Goal: Task Accomplishment & Management: Manage account settings

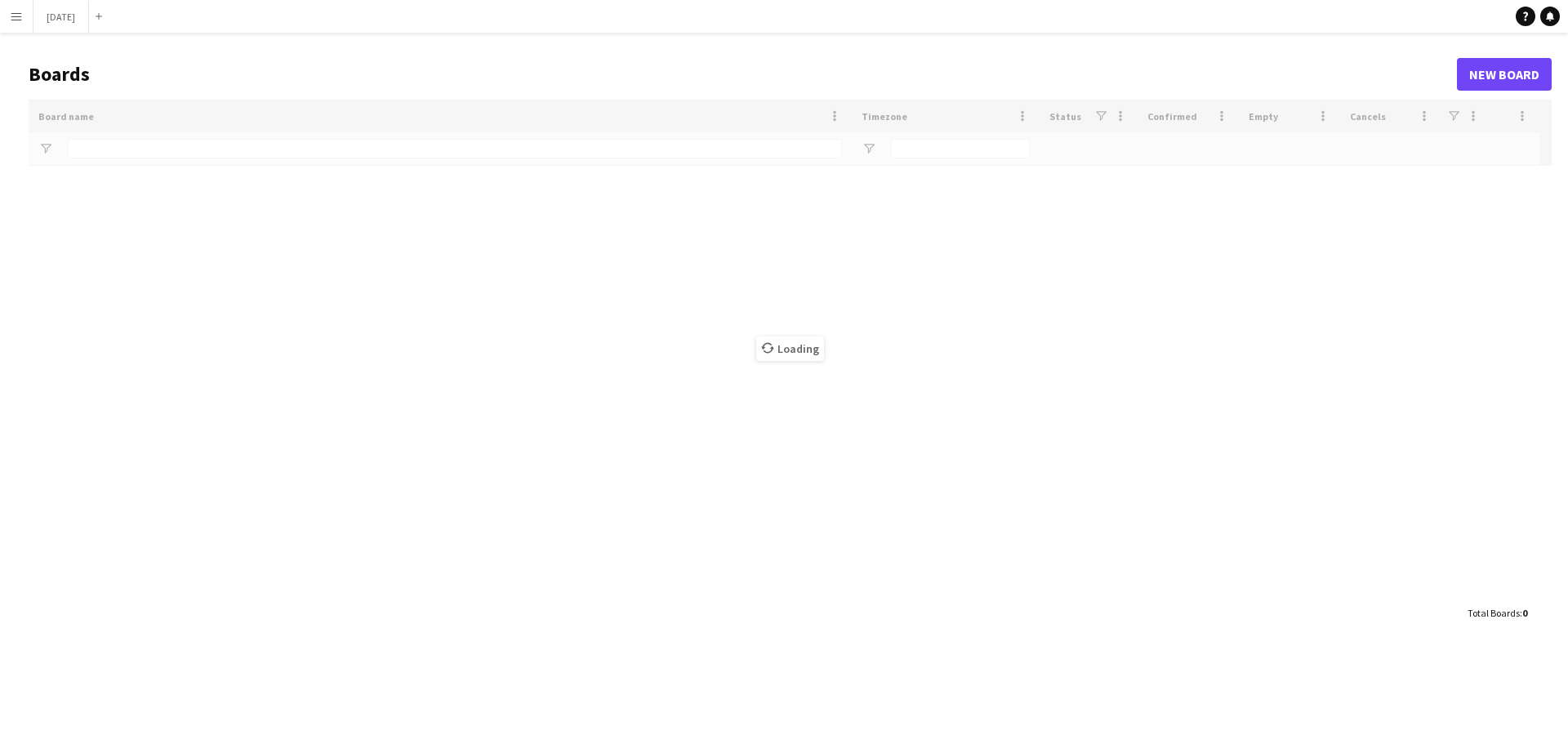
type input "******"
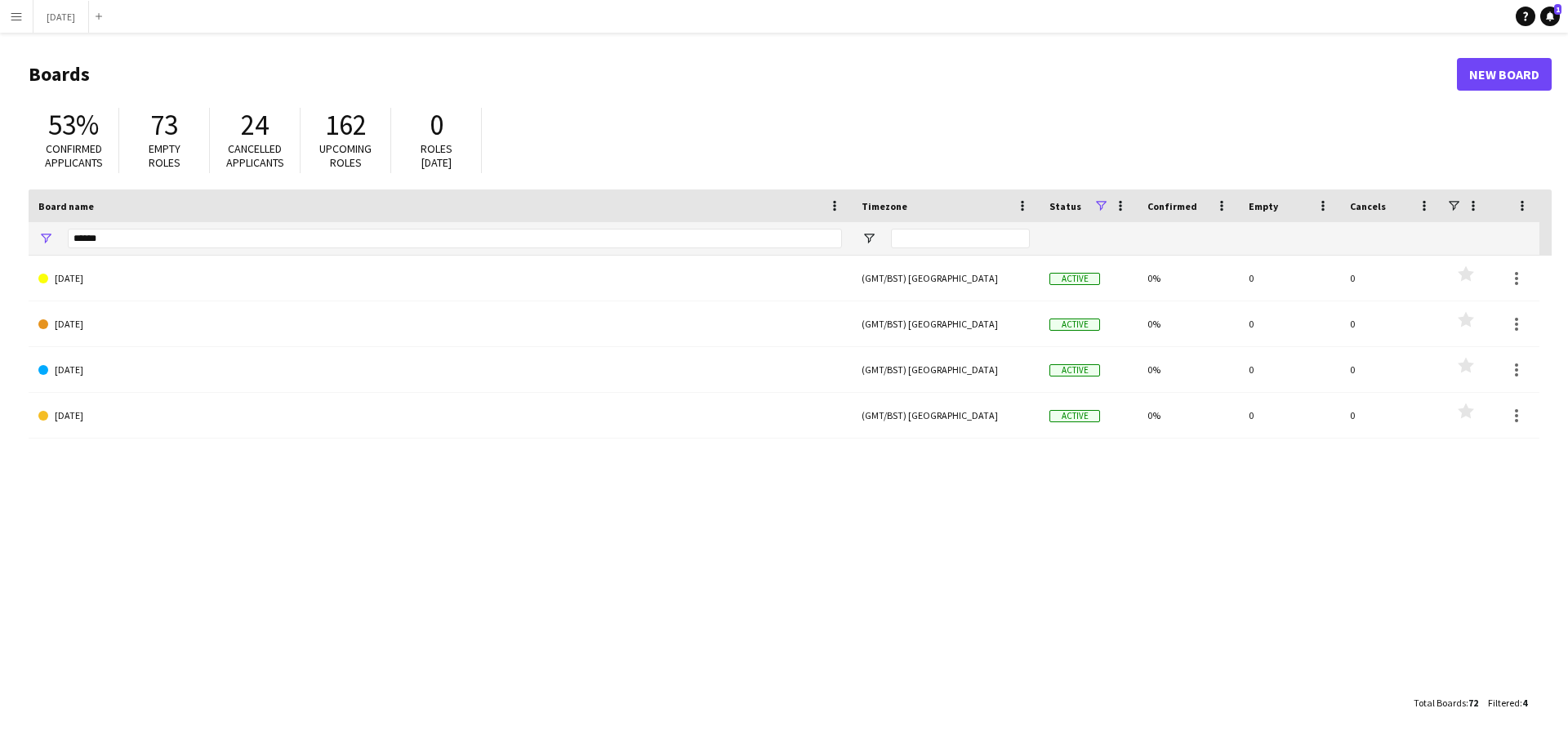
click at [13, 17] on app-icon "Menu" at bounding box center [16, 16] width 13 height 13
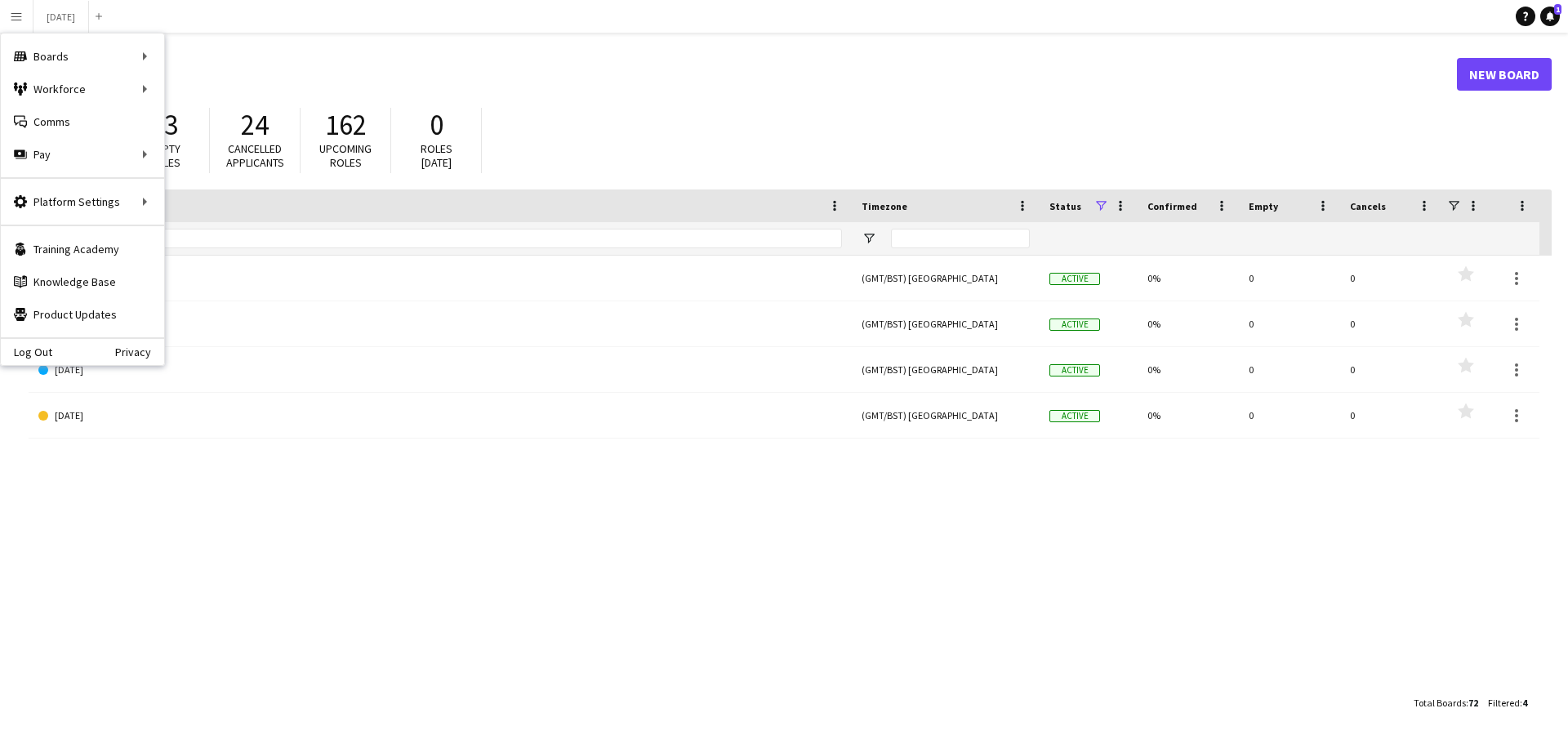
click at [66, 349] on div "Log Out Privacy" at bounding box center [82, 351] width 163 height 28
click at [100, 350] on div "Log Out Privacy" at bounding box center [82, 351] width 163 height 28
click at [42, 349] on link "Log Out" at bounding box center [27, 351] width 51 height 13
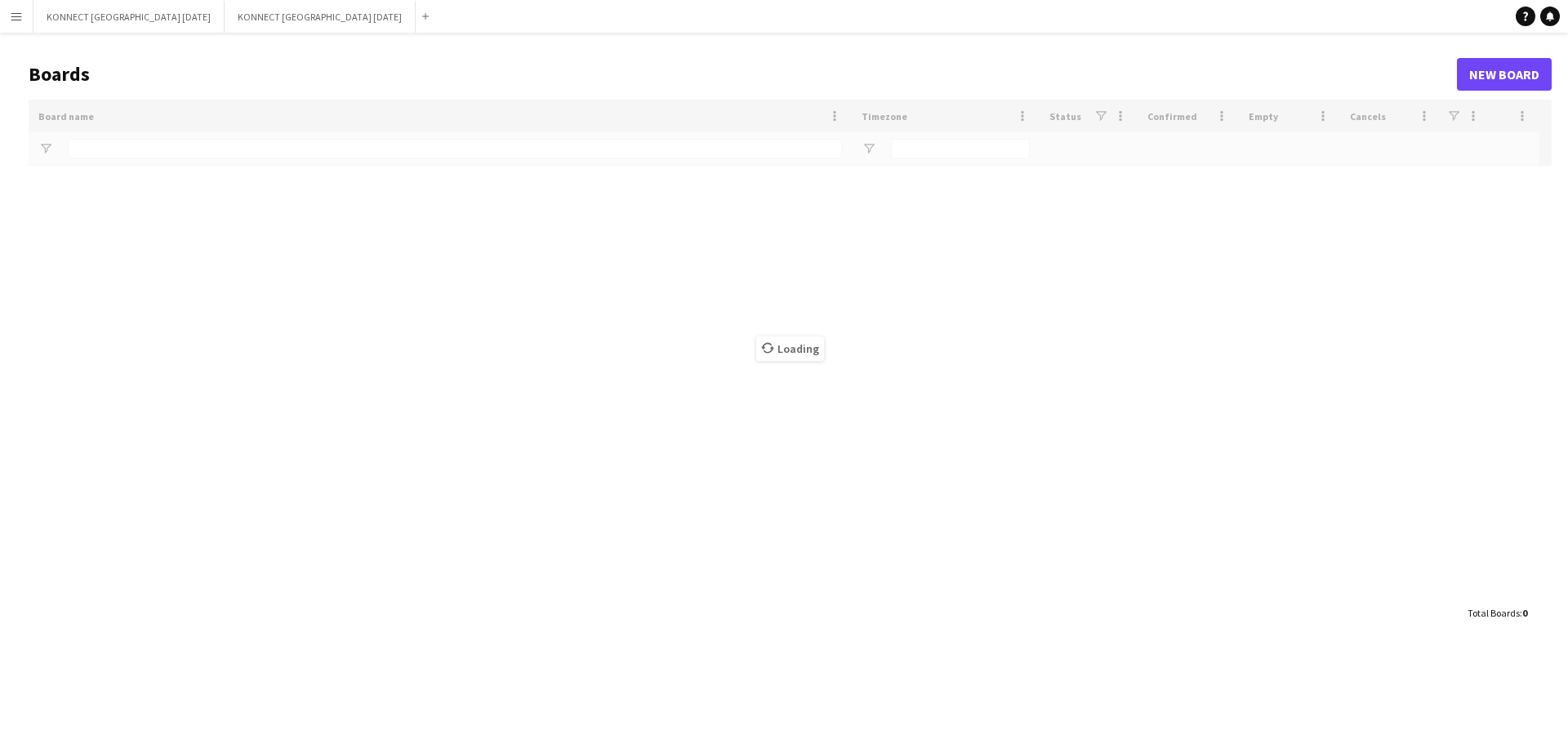
type input "****"
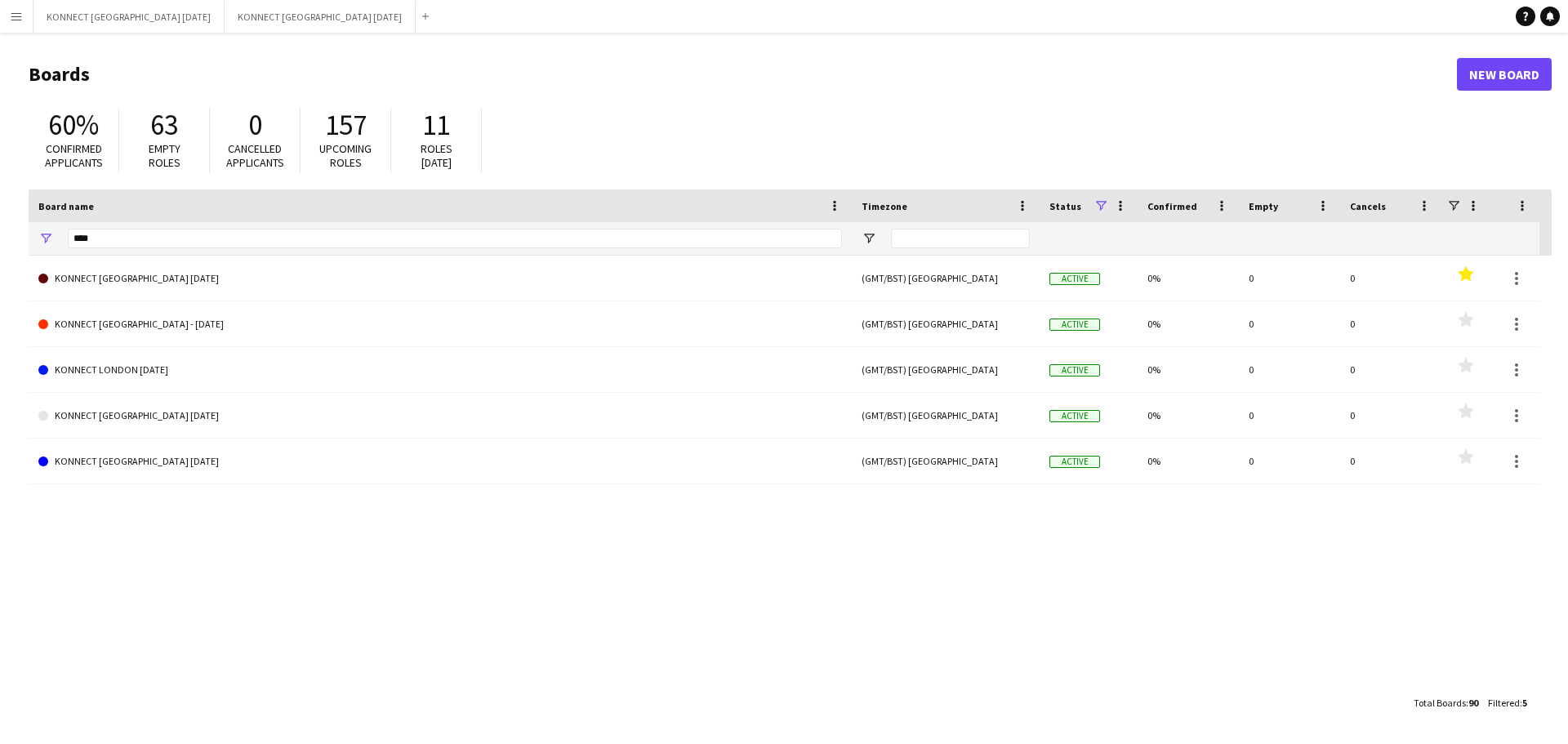
click at [9, 17] on button "Menu" at bounding box center [16, 16] width 33 height 33
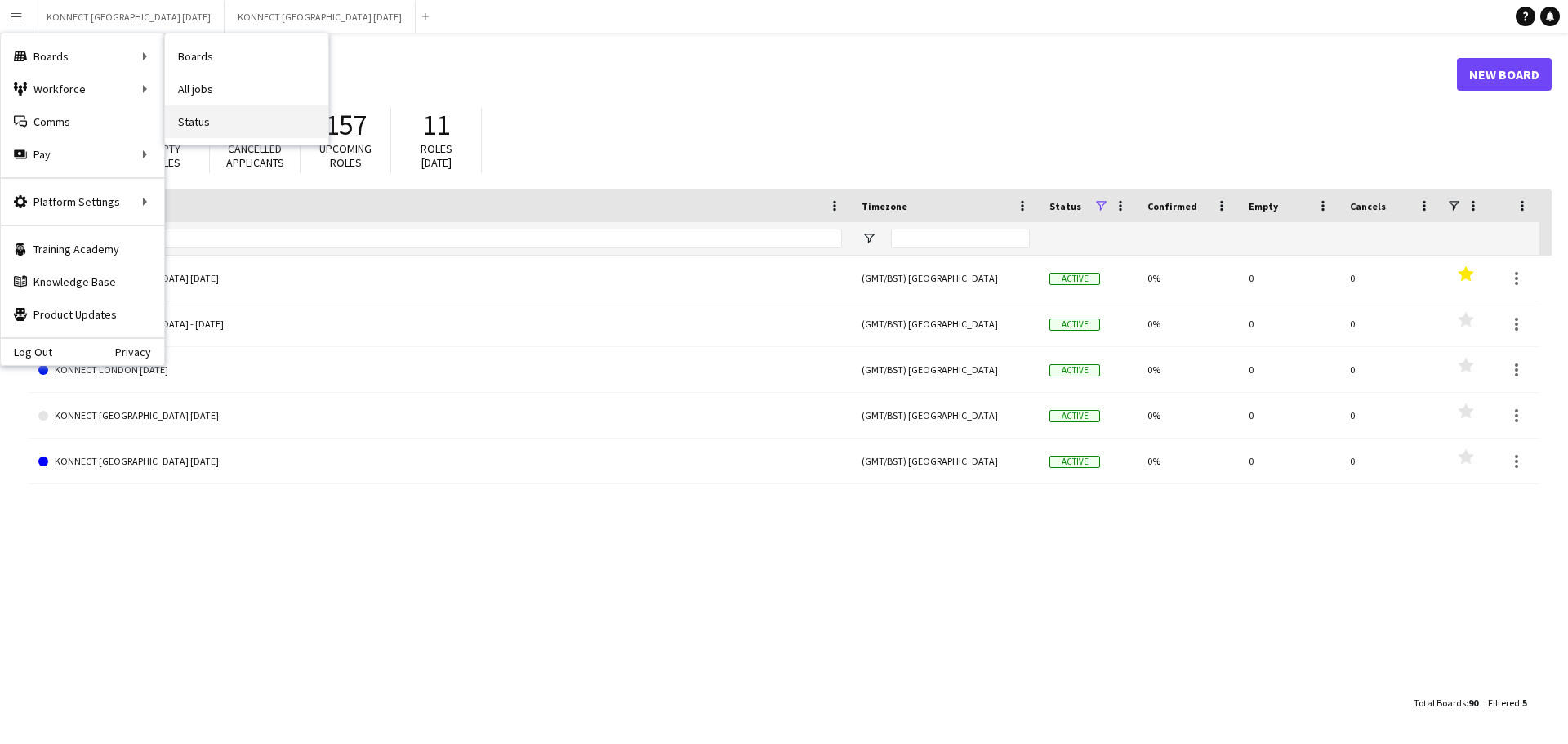
click at [215, 117] on link "Status" at bounding box center [246, 121] width 163 height 33
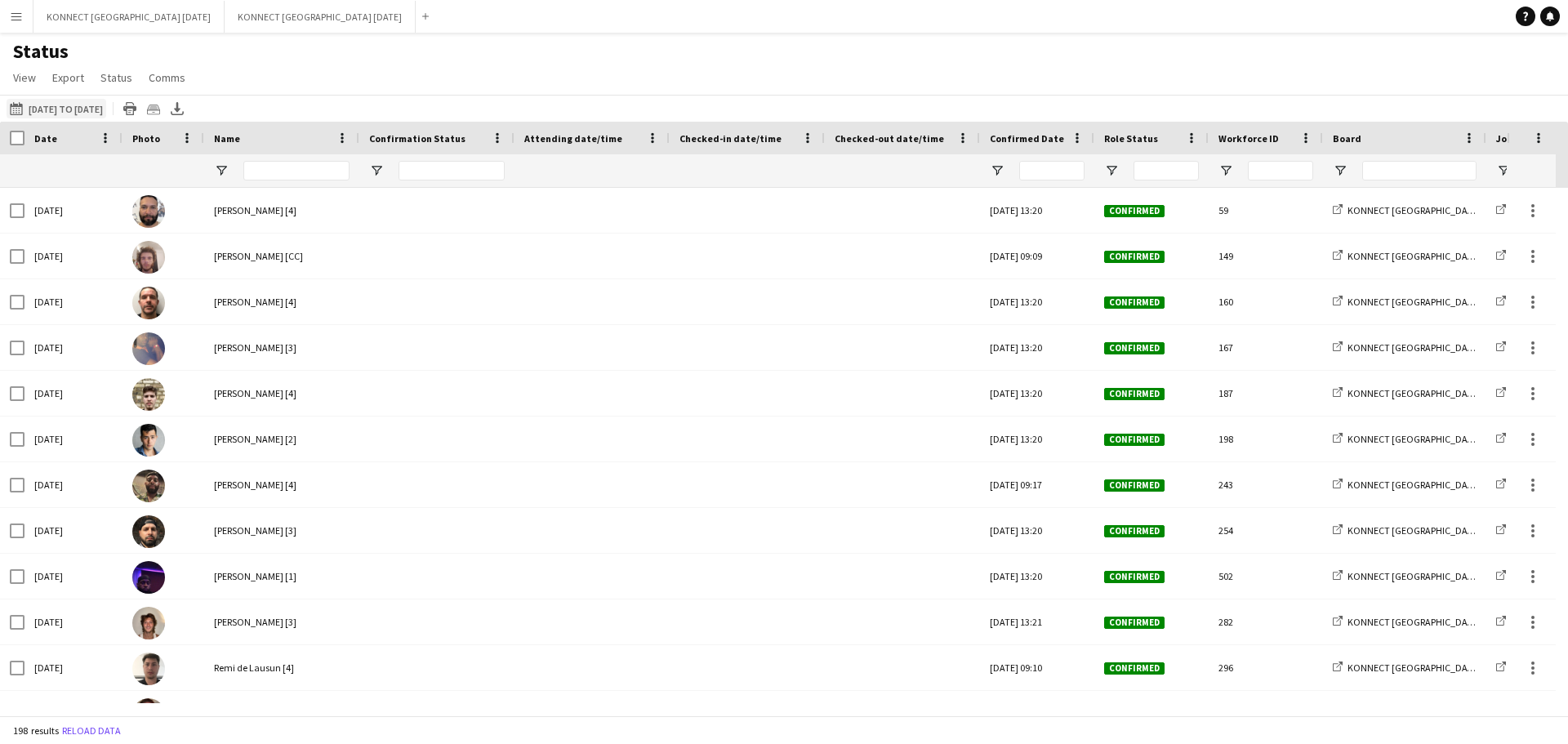
click at [106, 117] on button "23-09-2025 to 29-09-2025 07-09-2025 to 10-09-2025" at bounding box center [56, 109] width 100 height 20
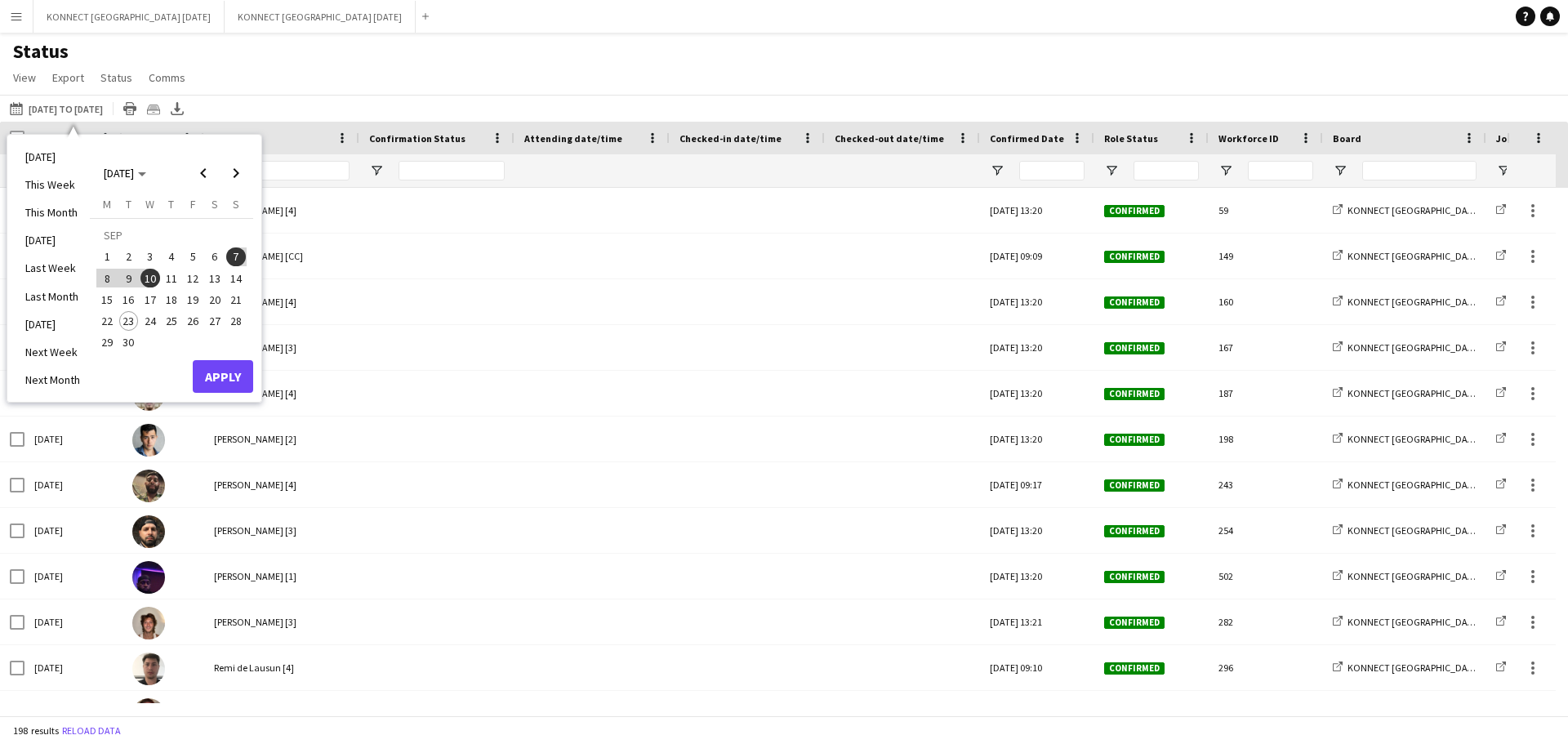
click at [147, 278] on span "10" at bounding box center [150, 279] width 20 height 20
click at [233, 295] on span "21" at bounding box center [236, 300] width 20 height 20
click at [205, 375] on button "Apply" at bounding box center [223, 376] width 60 height 33
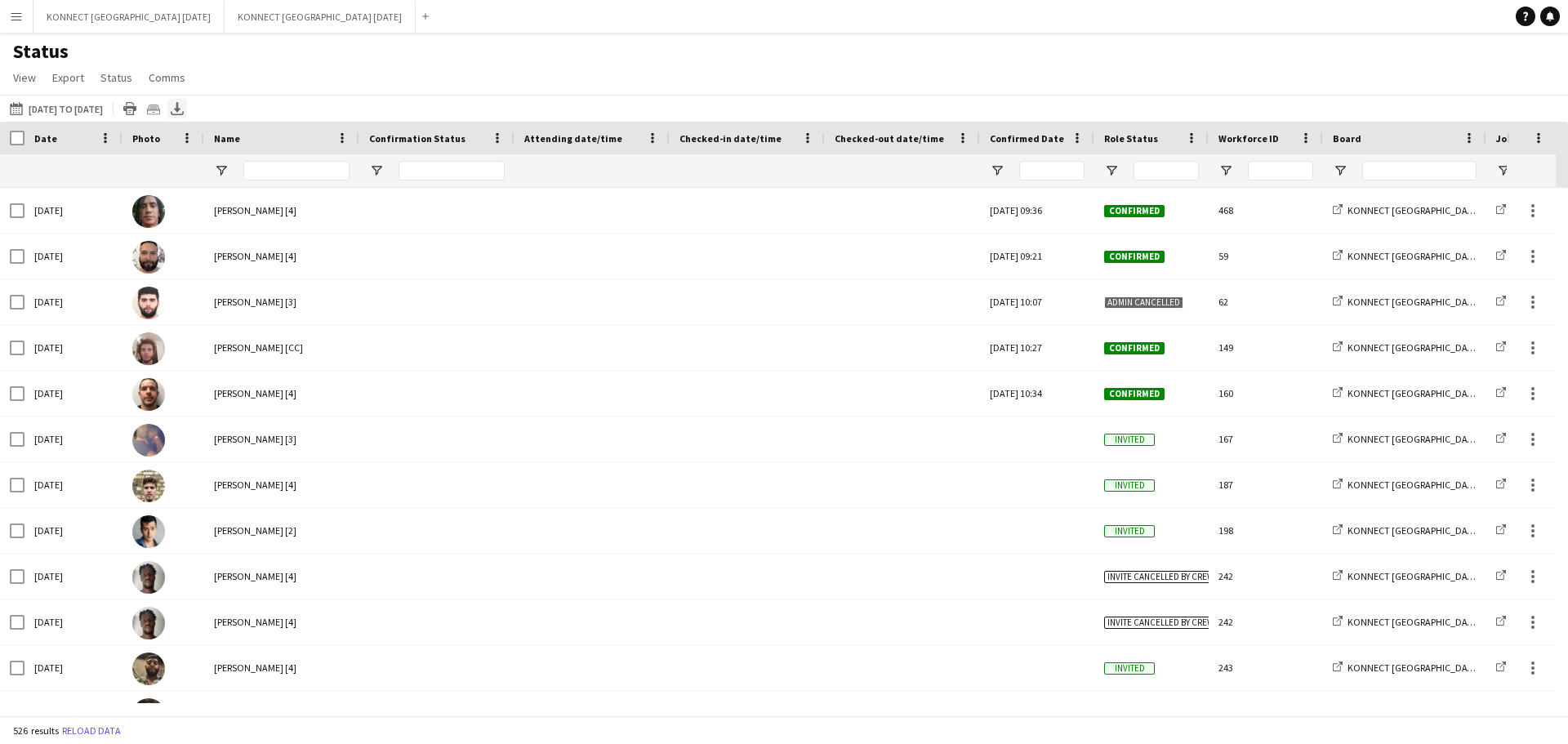
click at [184, 106] on icon "Export XLSX" at bounding box center [177, 108] width 13 height 13
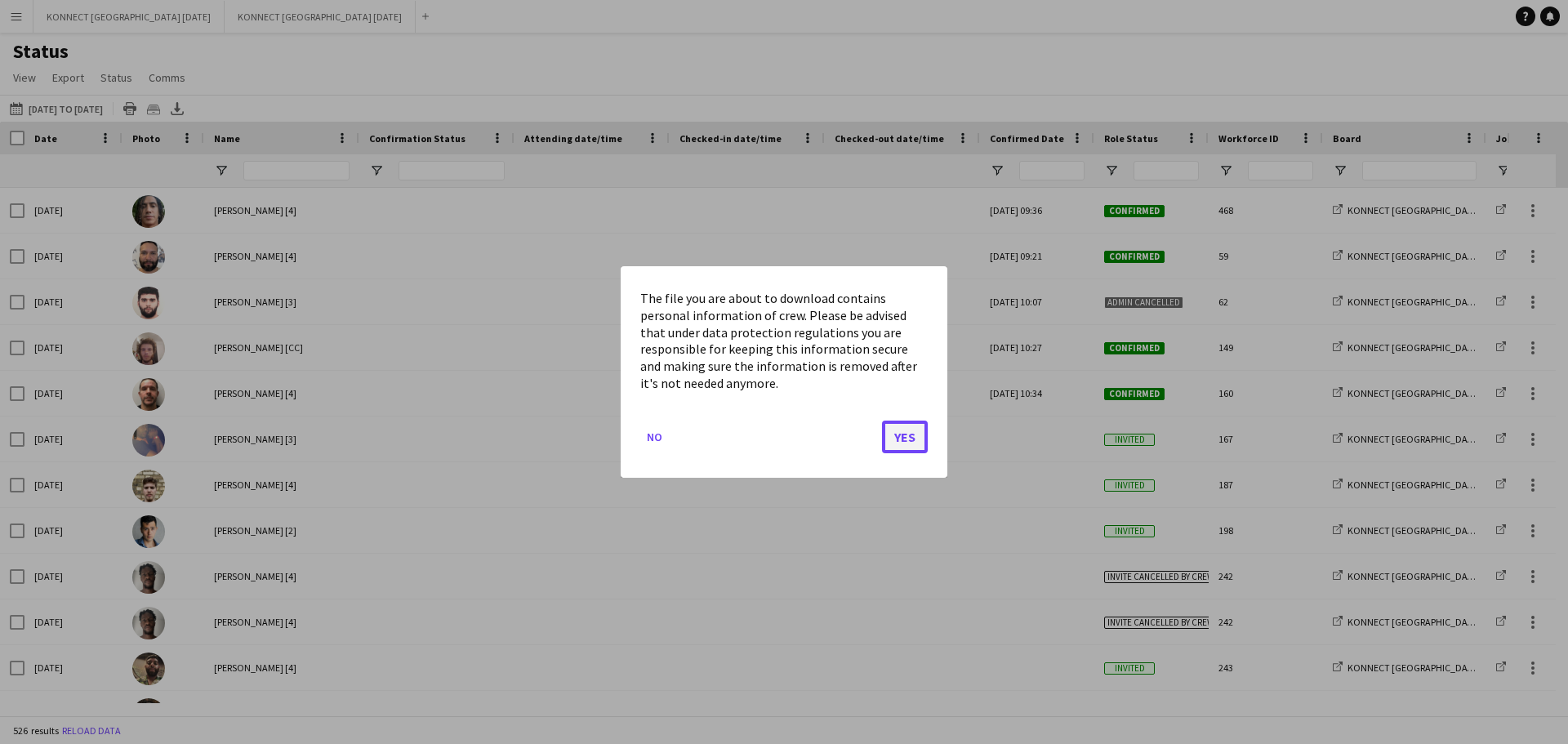
click at [902, 442] on button "Yes" at bounding box center [905, 436] width 46 height 33
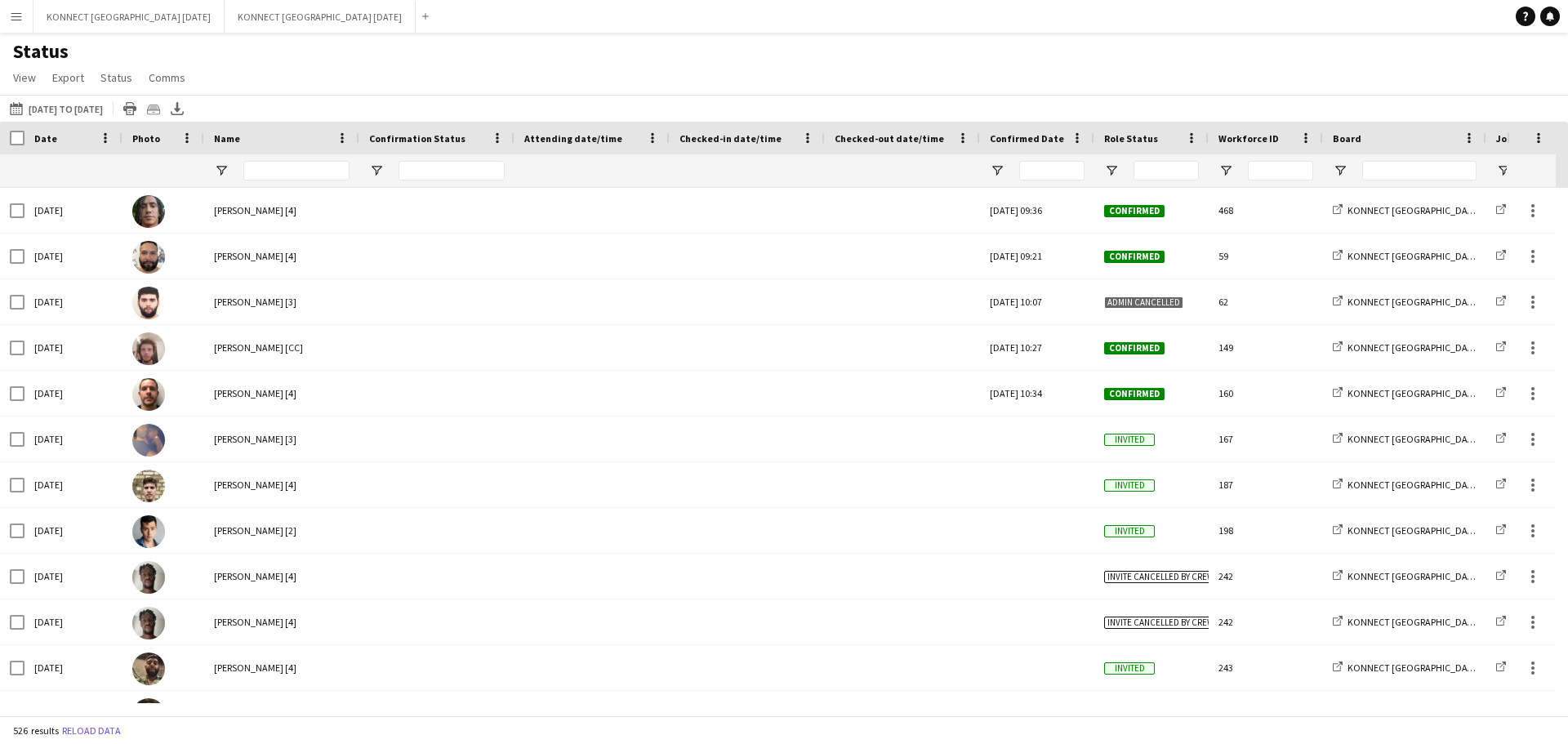
click at [272, 62] on div "Status View Views Default view Job View New view Update view Delete view Edit n…" at bounding box center [784, 67] width 1568 height 55
click at [9, 26] on button "Menu" at bounding box center [16, 16] width 33 height 33
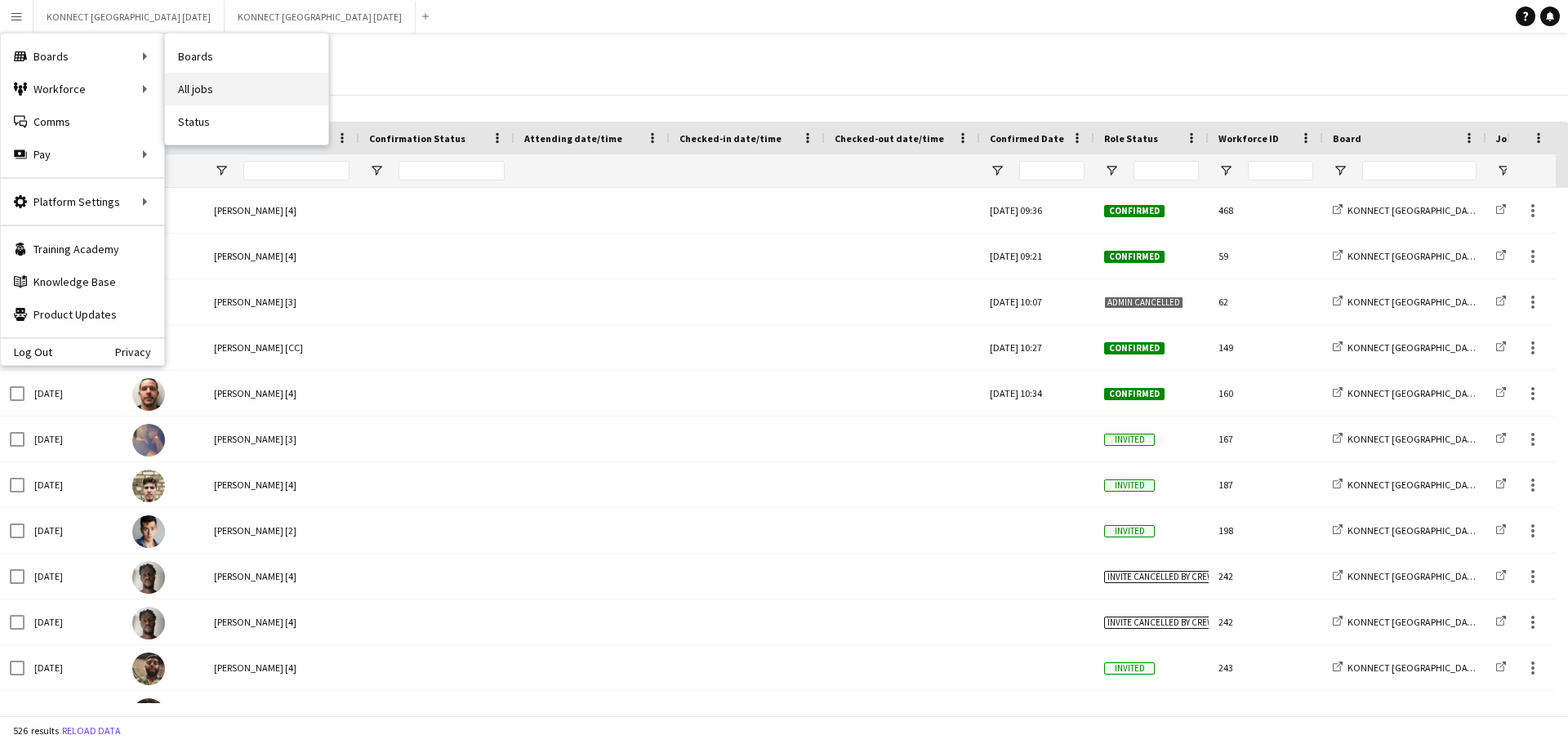
click at [210, 87] on link "All jobs" at bounding box center [246, 88] width 163 height 33
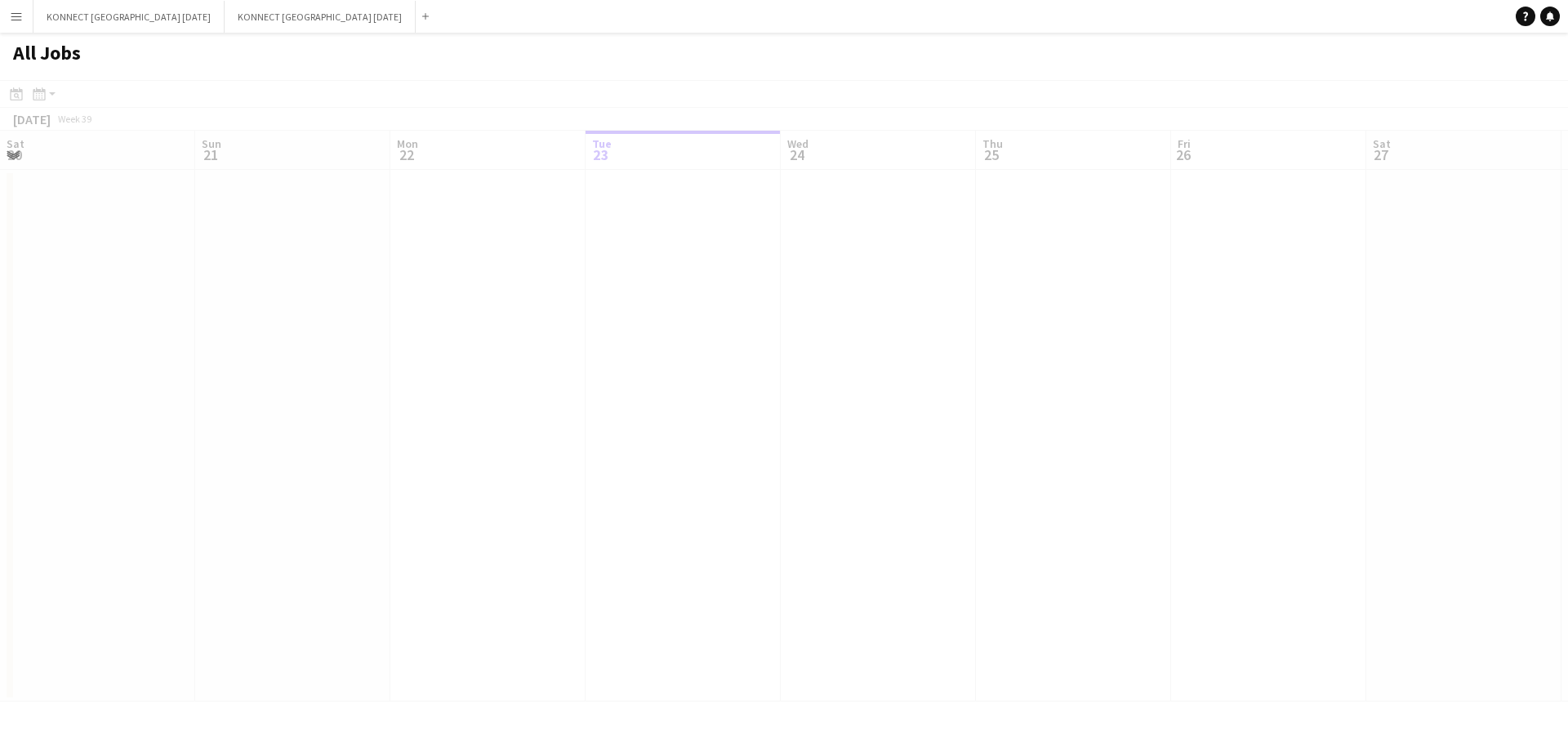
scroll to position [0, 391]
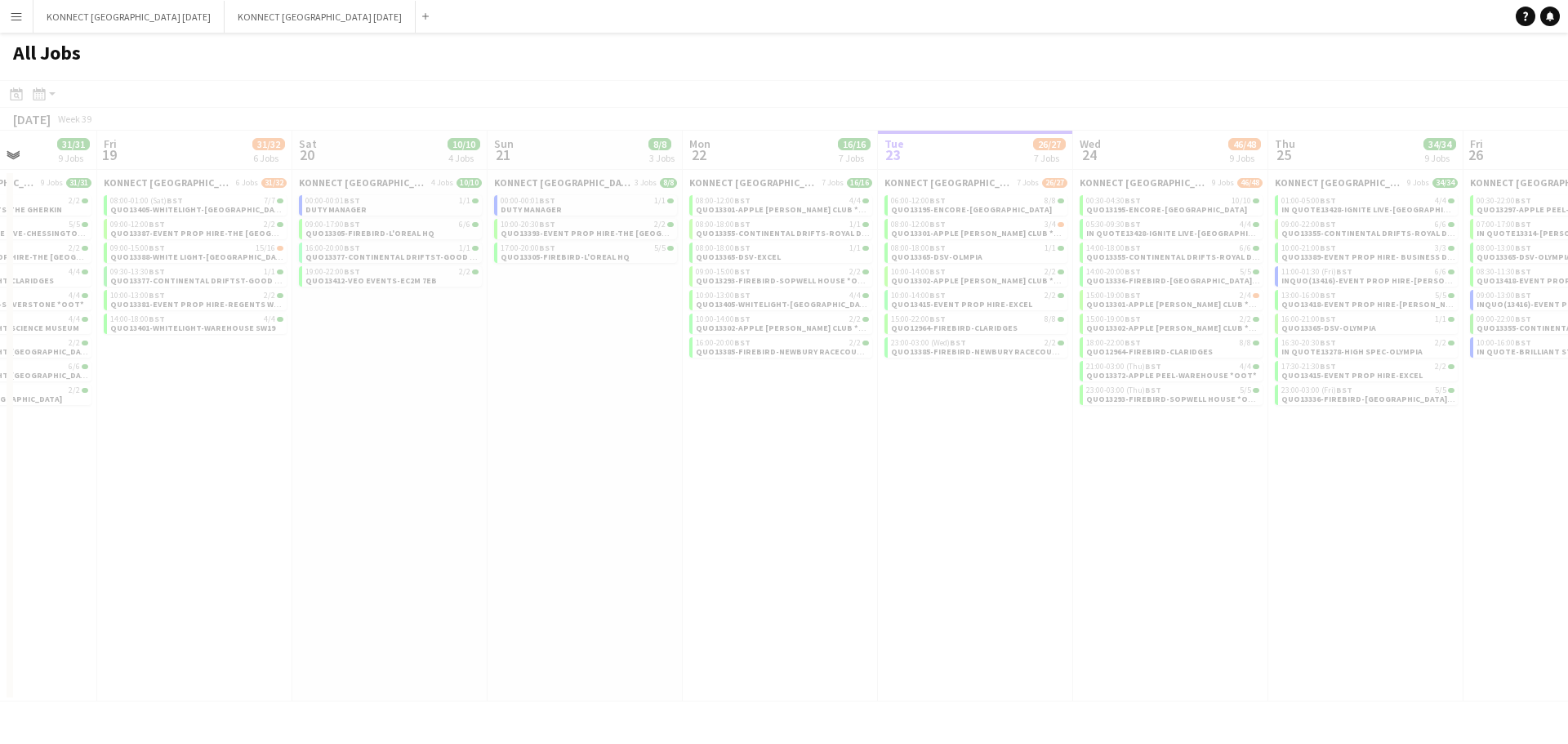
drag, startPoint x: 397, startPoint y: 570, endPoint x: 1079, endPoint y: 586, distance: 682.2
click at [1355, 586] on app-all-jobs "All Jobs Date picker SEP 2025 SEP 2025 Monday M Tuesday T Wednesday W Thursday …" at bounding box center [784, 367] width 1568 height 669
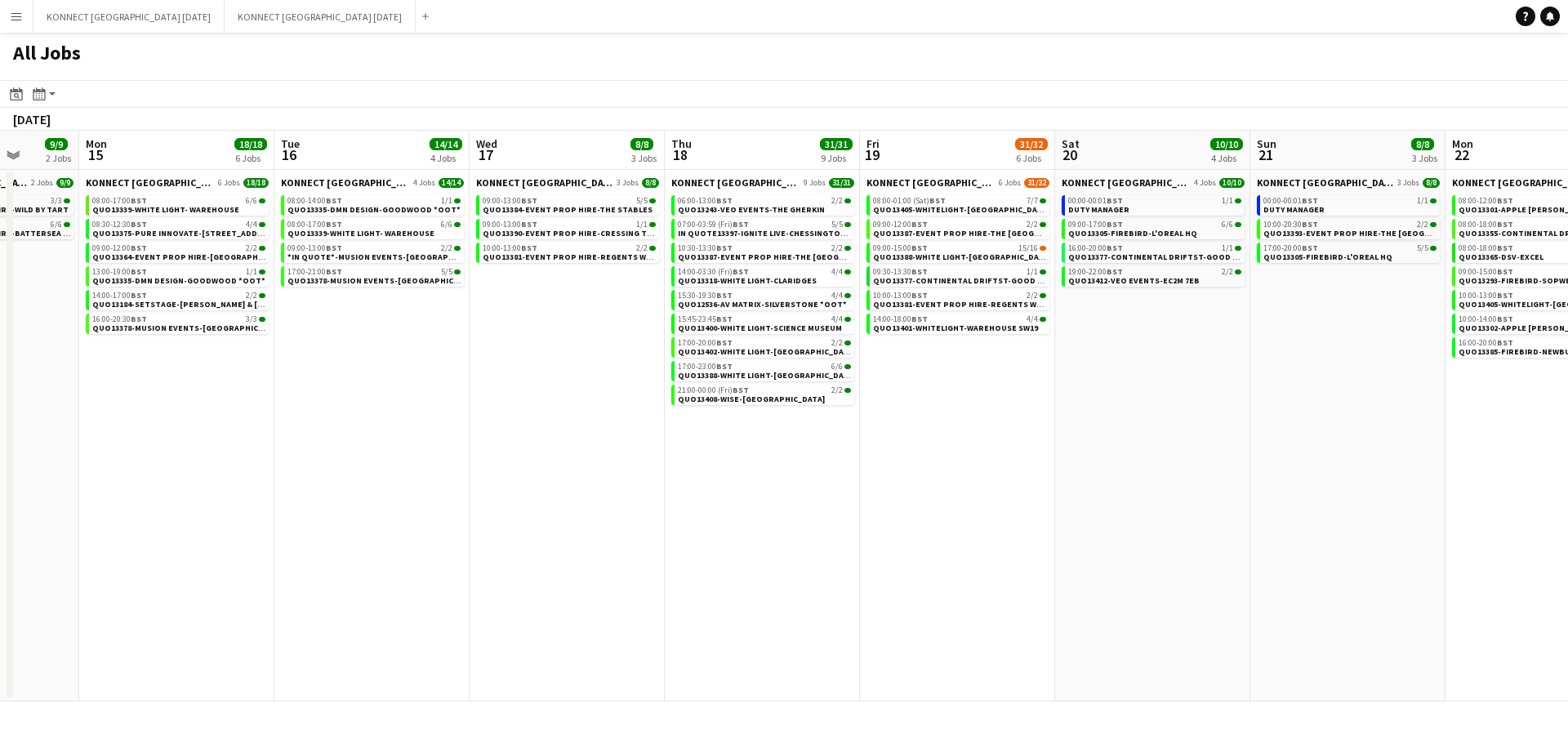
click at [1398, 569] on app-all-jobs "All Jobs Date picker SEP 2025 SEP 2025 Monday M Tuesday T Wednesday W Thursday …" at bounding box center [784, 367] width 1568 height 669
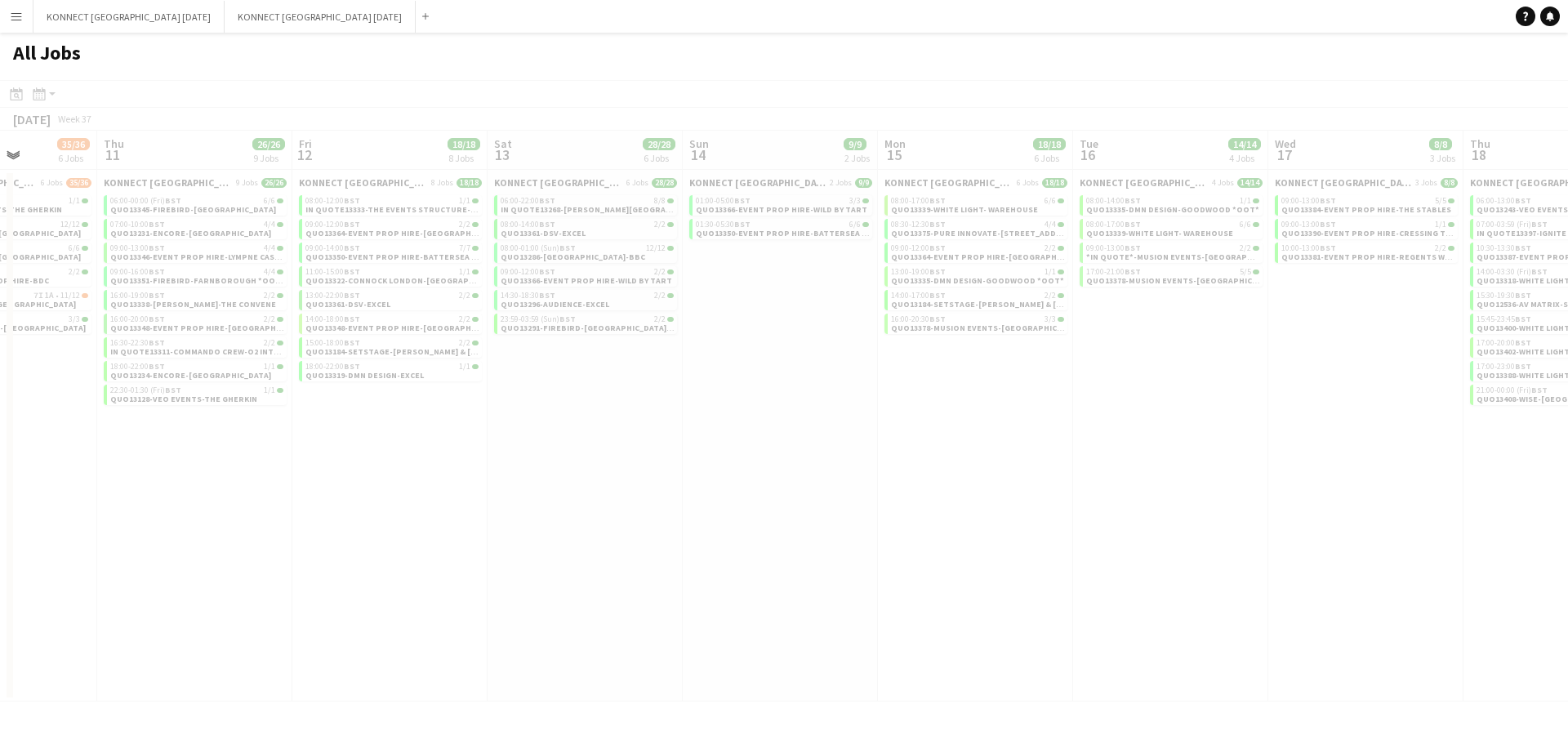
drag, startPoint x: 368, startPoint y: 554, endPoint x: 1253, endPoint y: 619, distance: 887.4
click at [1256, 619] on app-all-jobs "All Jobs Date picker SEP 2025 SEP 2025 Monday M Tuesday T Wednesday W Thursday …" at bounding box center [784, 367] width 1568 height 669
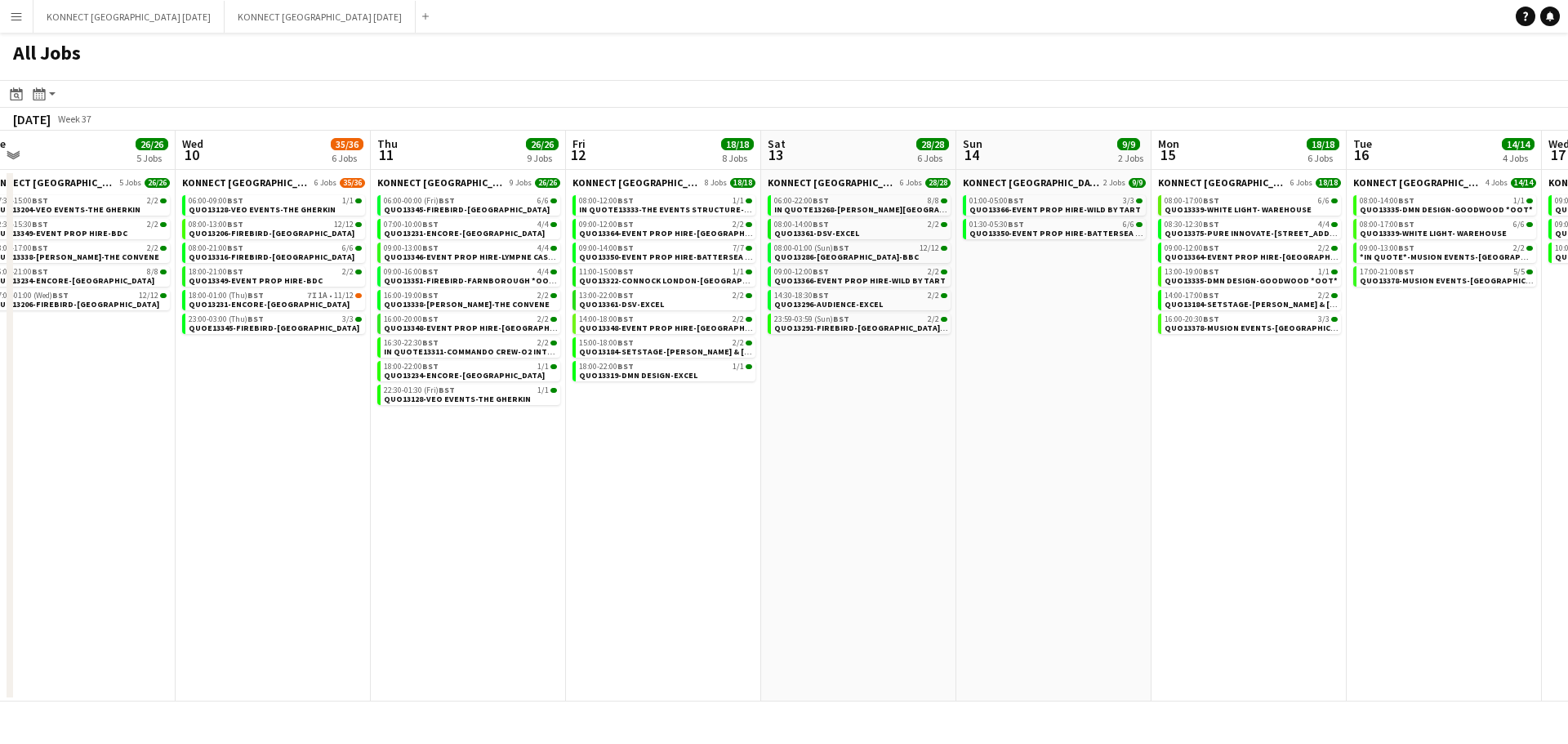
scroll to position [0, 404]
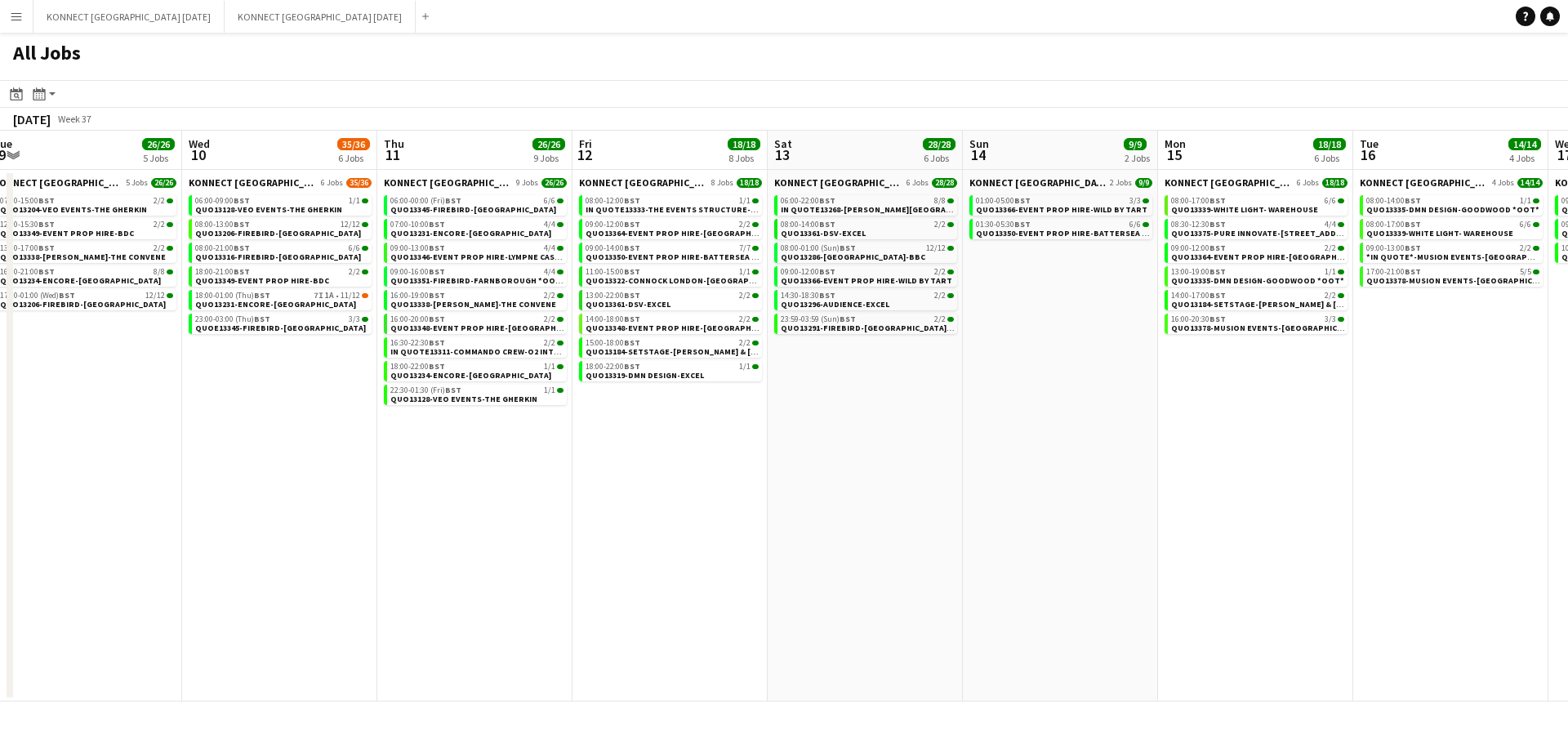
drag, startPoint x: 558, startPoint y: 583, endPoint x: 838, endPoint y: 597, distance: 280.3
click at [838, 597] on app-calendar-viewport "Sun 7 37/37 5 Jobs Mon 8 5/5 2 Jobs Tue 9 26/26 5 Jobs Wed 10 35/36 6 Jobs Thu …" at bounding box center [784, 416] width 1568 height 571
click at [343, 301] on link "18:00-01:00 (Thu) BST 7I 1A • 11/12 QUO13231-ENCORE-GROSVENOR HOUSE" at bounding box center [281, 299] width 173 height 19
